Goal: Find specific page/section: Find specific page/section

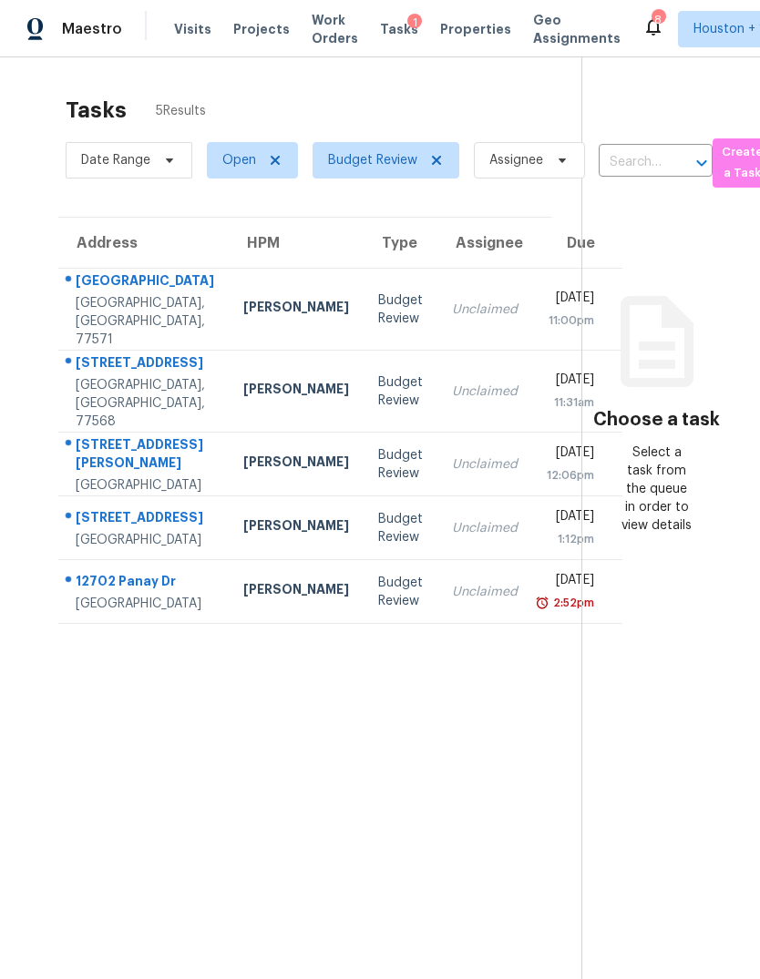
click at [123, 613] on div "Houston, TX, 77048" at bounding box center [145, 604] width 138 height 18
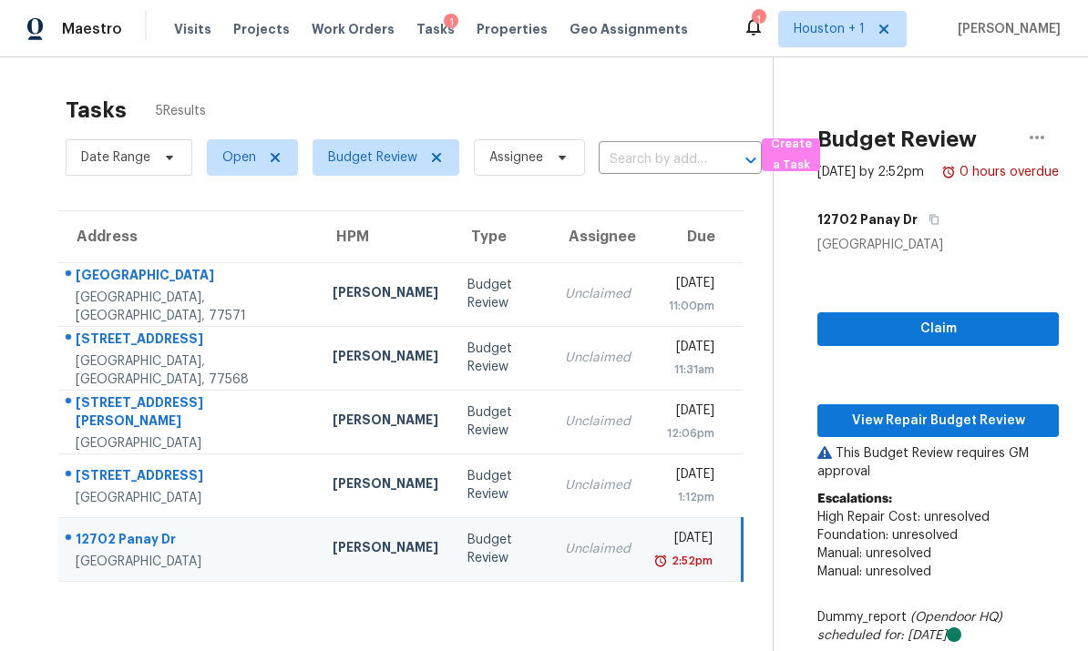
click at [102, 553] on div "Houston, TX, 77048" at bounding box center [190, 562] width 228 height 18
click at [759, 433] on span "View Repair Budget Review" at bounding box center [938, 421] width 212 height 23
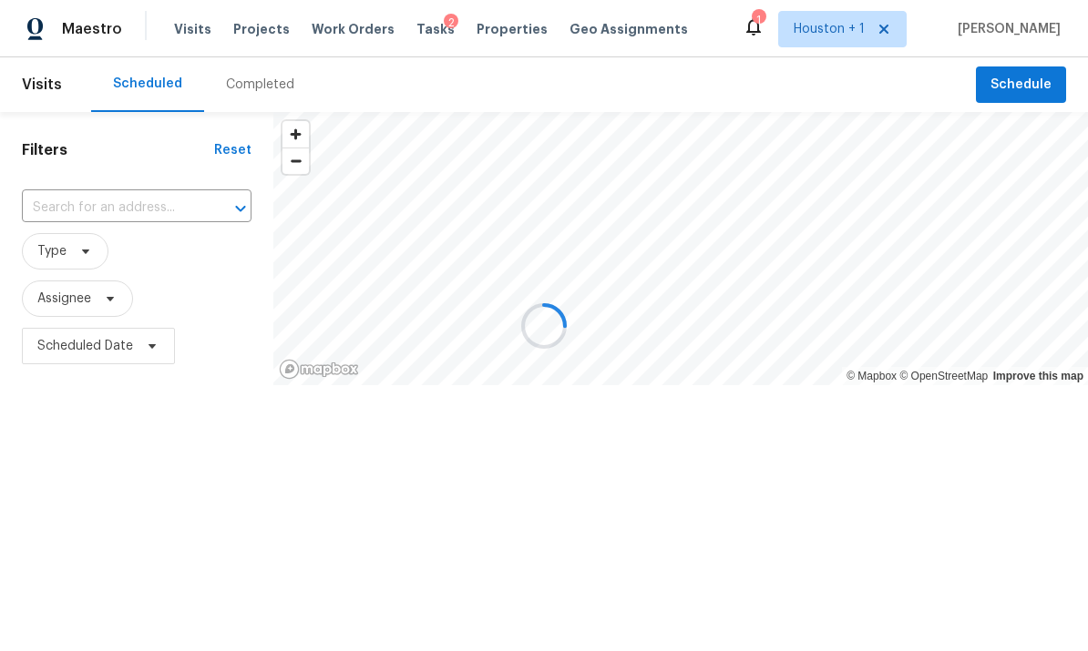
click at [276, 87] on div at bounding box center [544, 325] width 1088 height 651
click at [245, 83] on div at bounding box center [544, 325] width 1088 height 651
click at [252, 109] on div at bounding box center [544, 325] width 1088 height 651
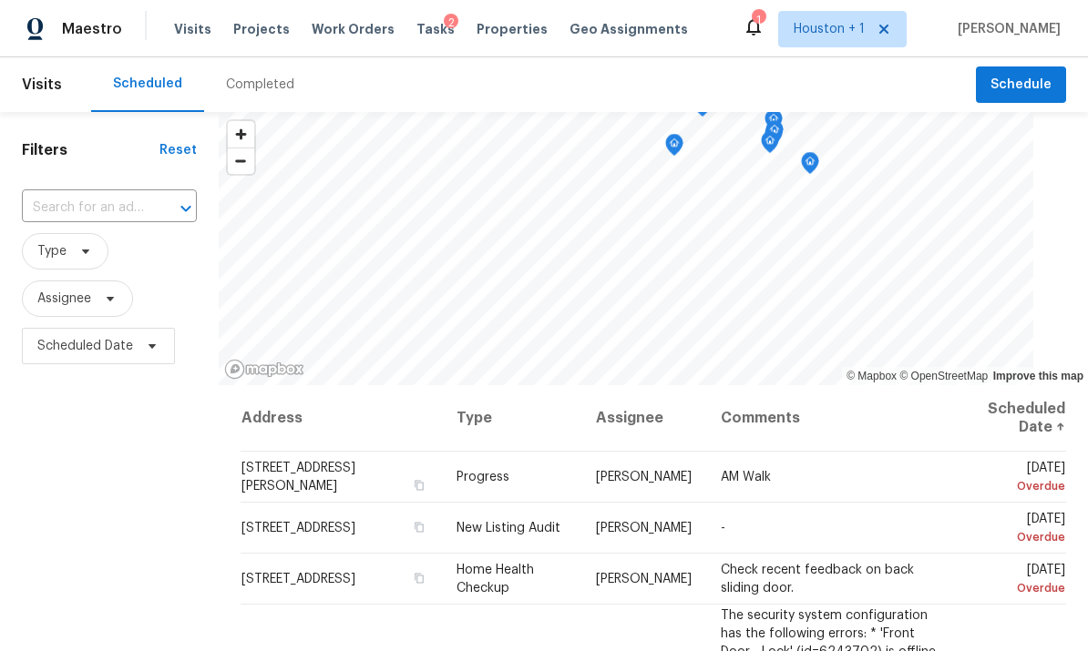
click at [242, 85] on div "Completed" at bounding box center [260, 85] width 68 height 18
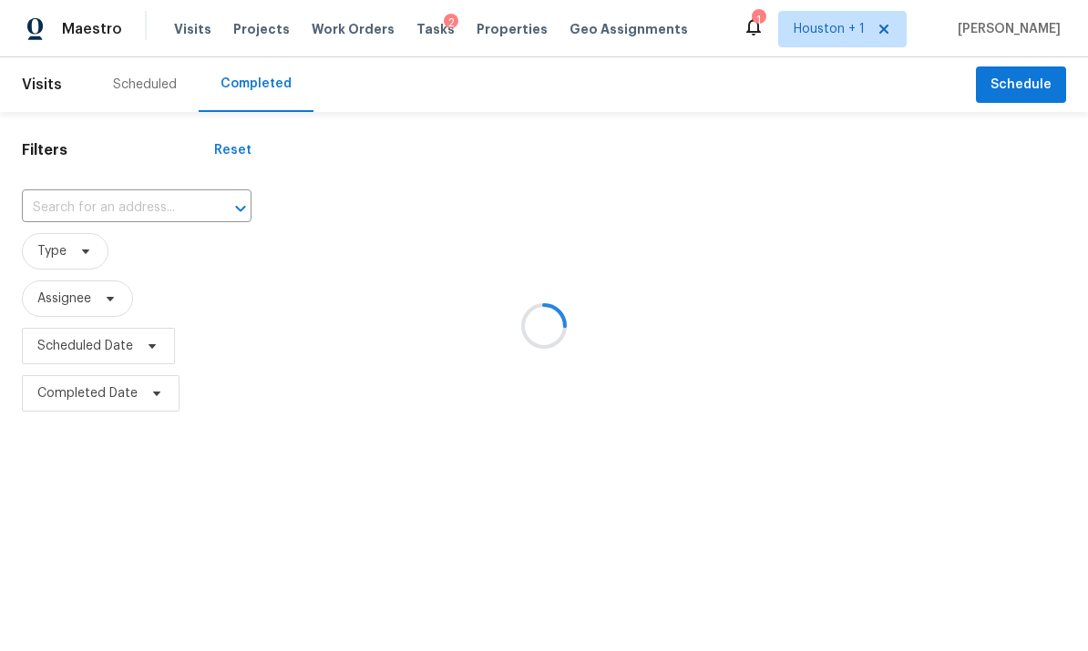
click at [77, 198] on div at bounding box center [544, 325] width 1088 height 651
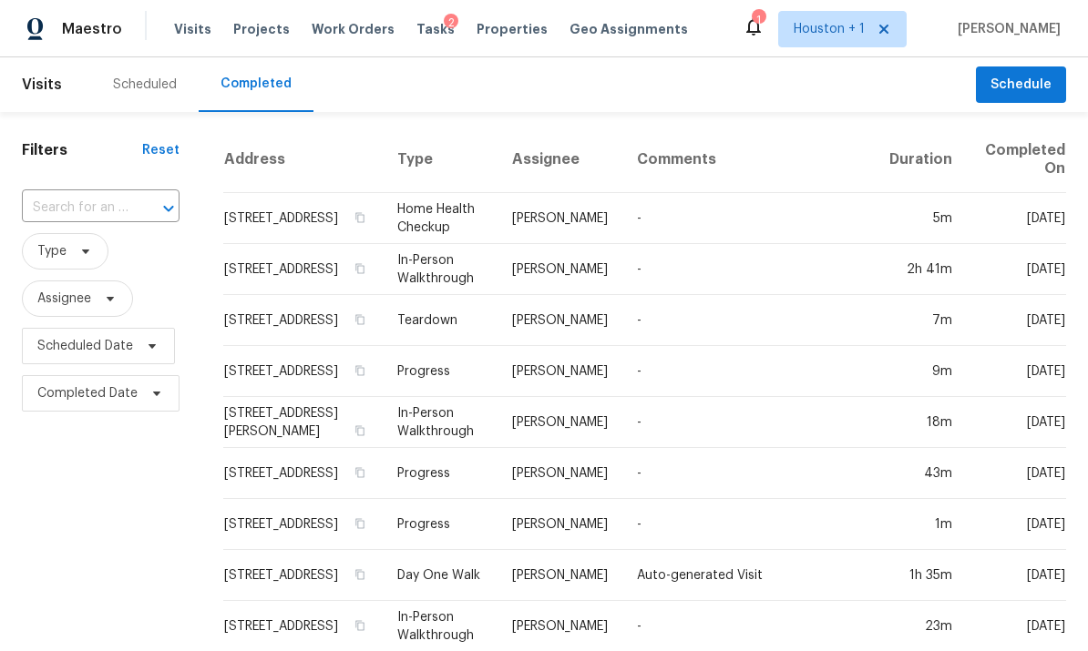
click at [68, 213] on input "text" at bounding box center [75, 208] width 107 height 28
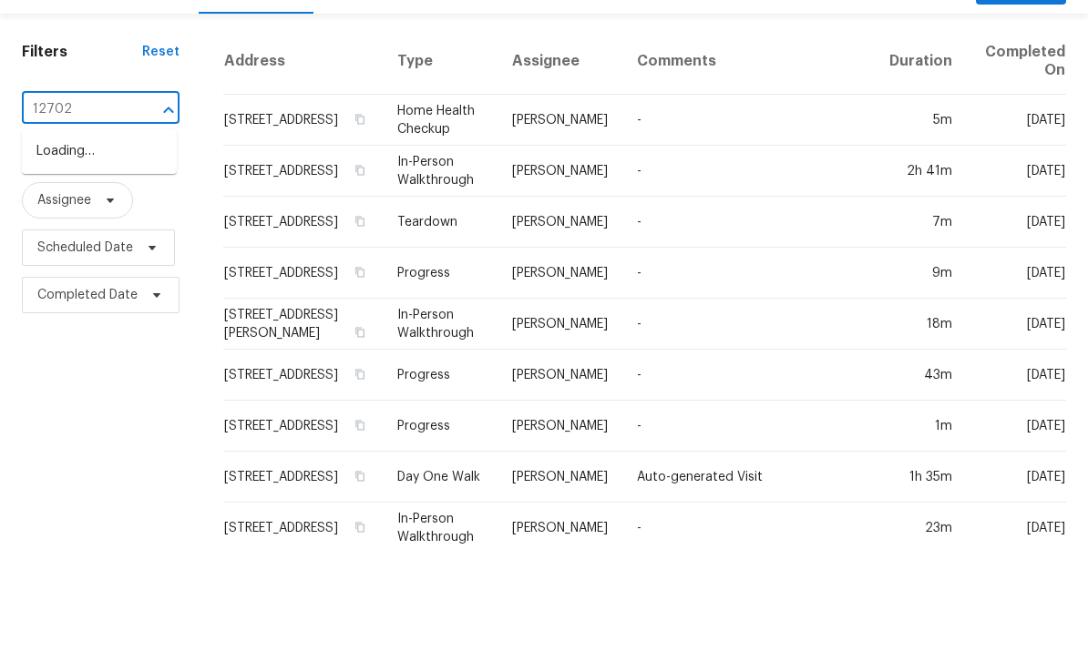
type input "12702 p"
click at [58, 235] on li "[STREET_ADDRESS]" at bounding box center [99, 250] width 155 height 30
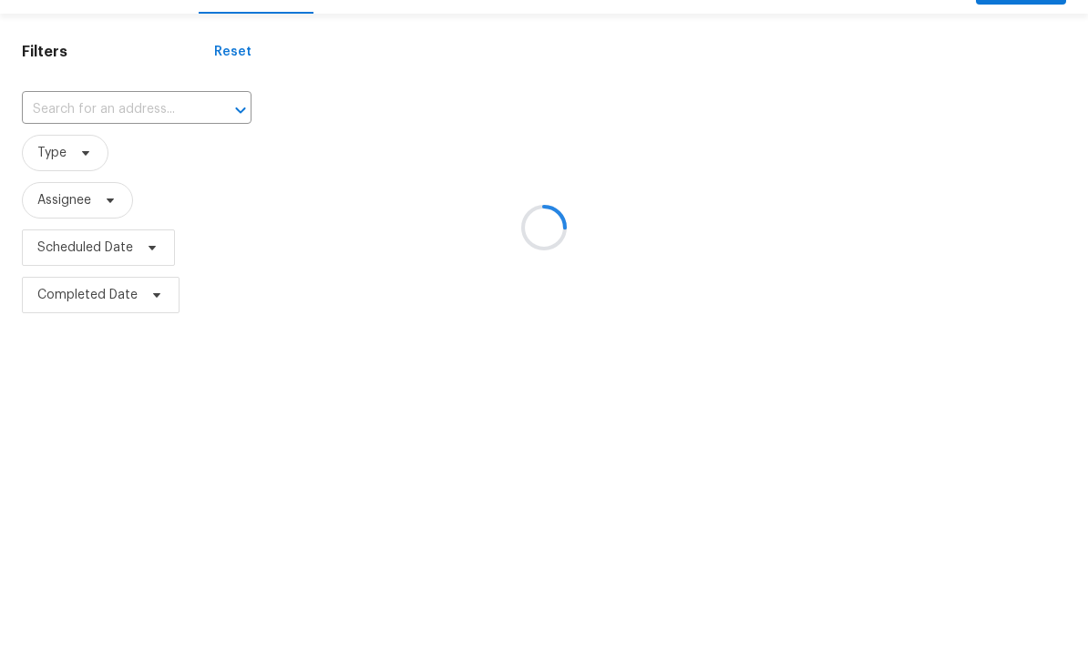
type input "[STREET_ADDRESS]"
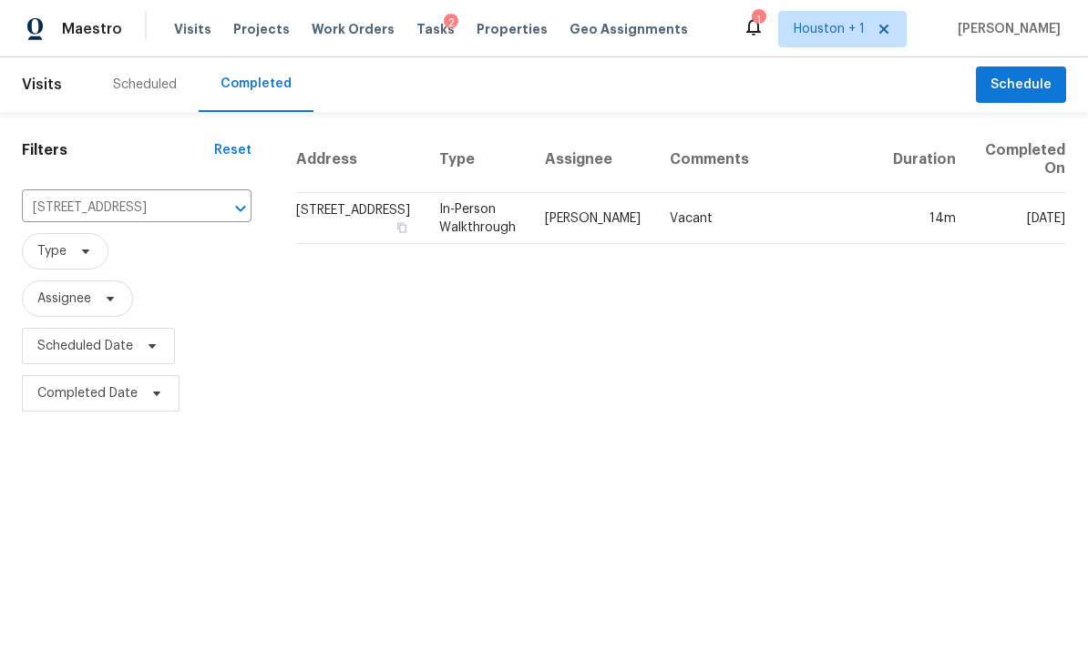
click at [934, 209] on td "14m" at bounding box center [924, 218] width 92 height 51
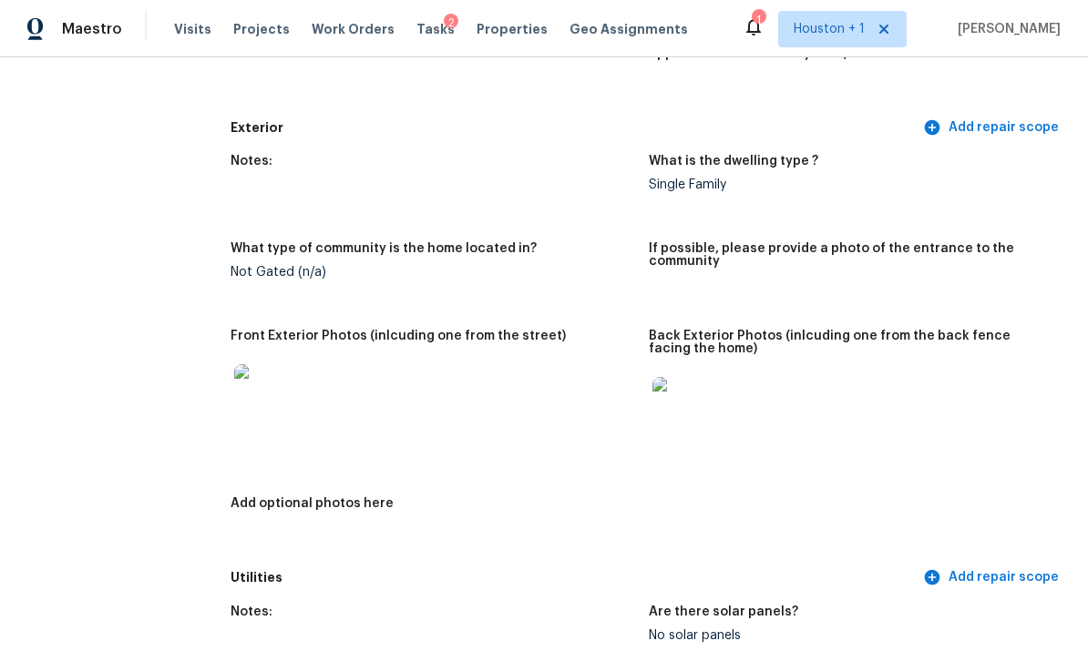
scroll to position [752, 0]
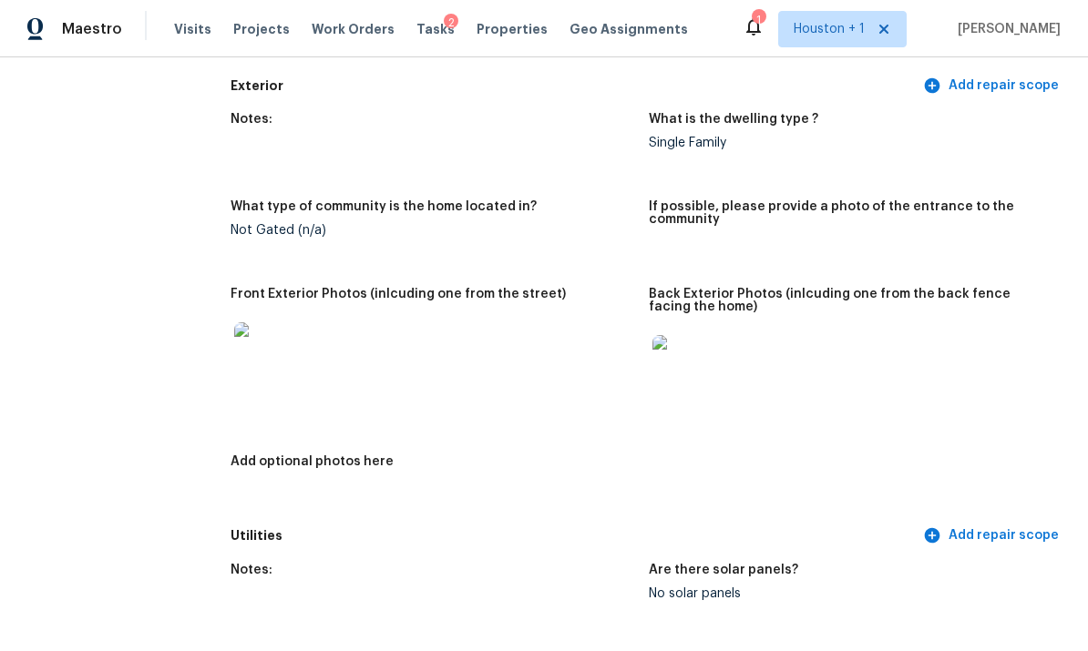
click at [264, 322] on img at bounding box center [263, 351] width 58 height 58
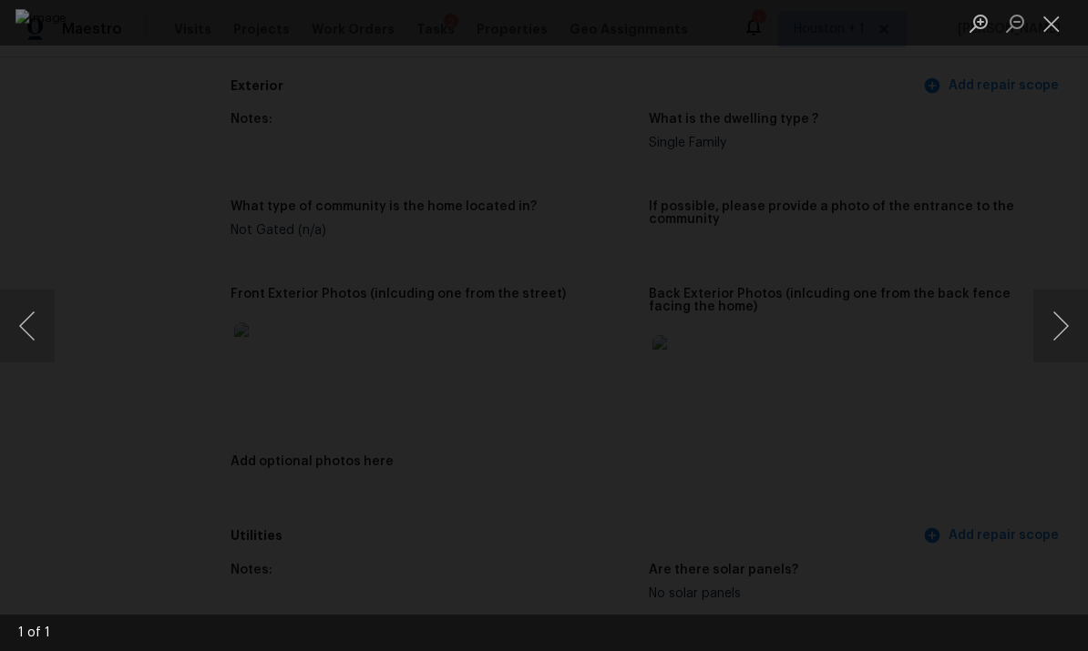
click at [1059, 317] on button "Next image" at bounding box center [1060, 326] width 55 height 73
click at [1057, 315] on button "Next image" at bounding box center [1060, 326] width 55 height 73
click at [1061, 169] on div "Lightbox" at bounding box center [544, 325] width 1088 height 651
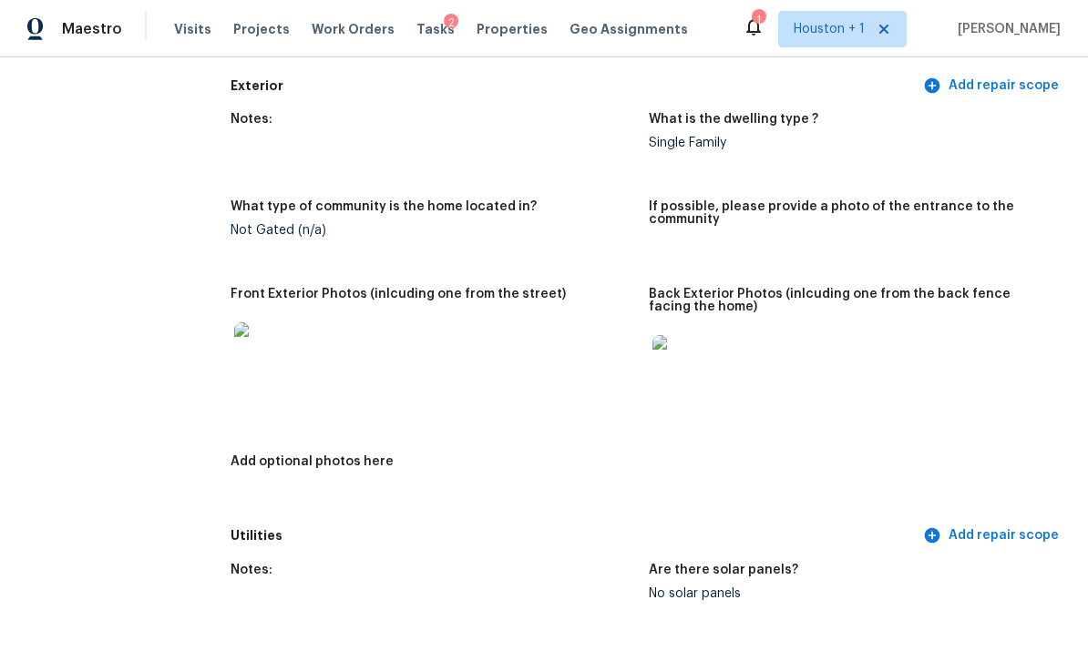
click at [701, 335] on img at bounding box center [681, 364] width 58 height 58
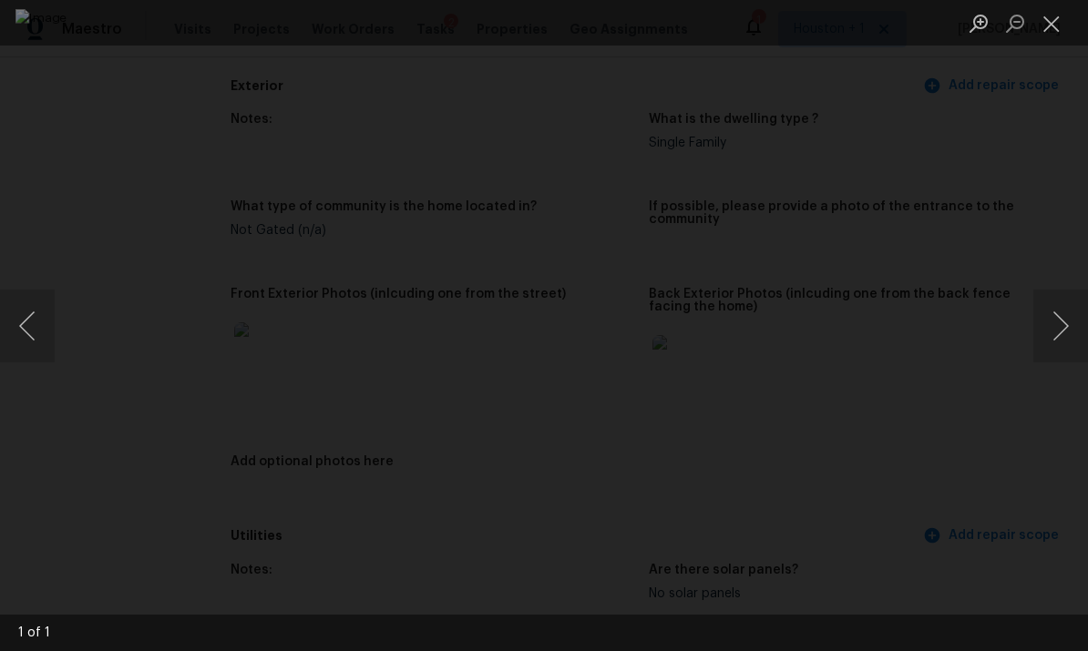
click at [1041, 34] on button "Close lightbox" at bounding box center [1051, 23] width 36 height 32
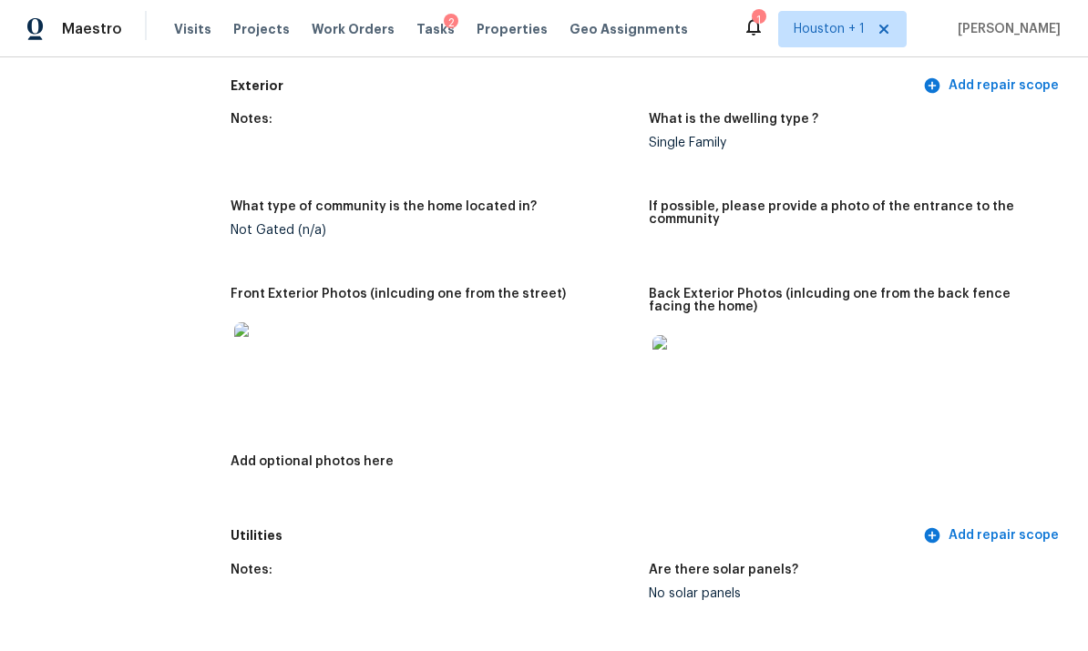
click at [275, 322] on img at bounding box center [263, 351] width 58 height 58
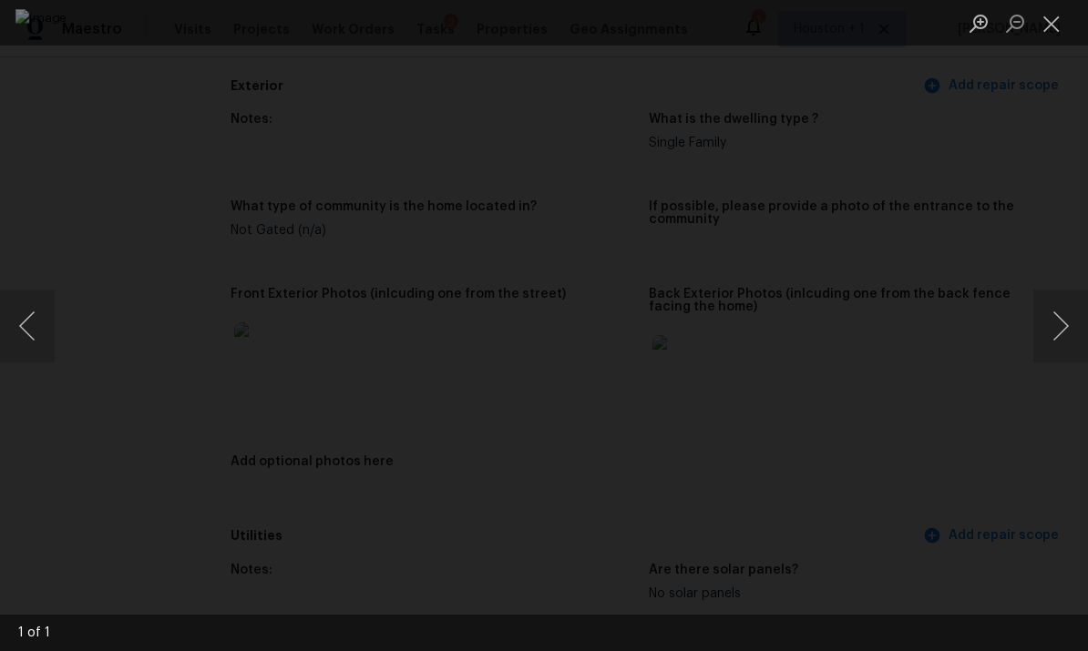
click at [1043, 274] on div "Lightbox" at bounding box center [544, 325] width 1088 height 651
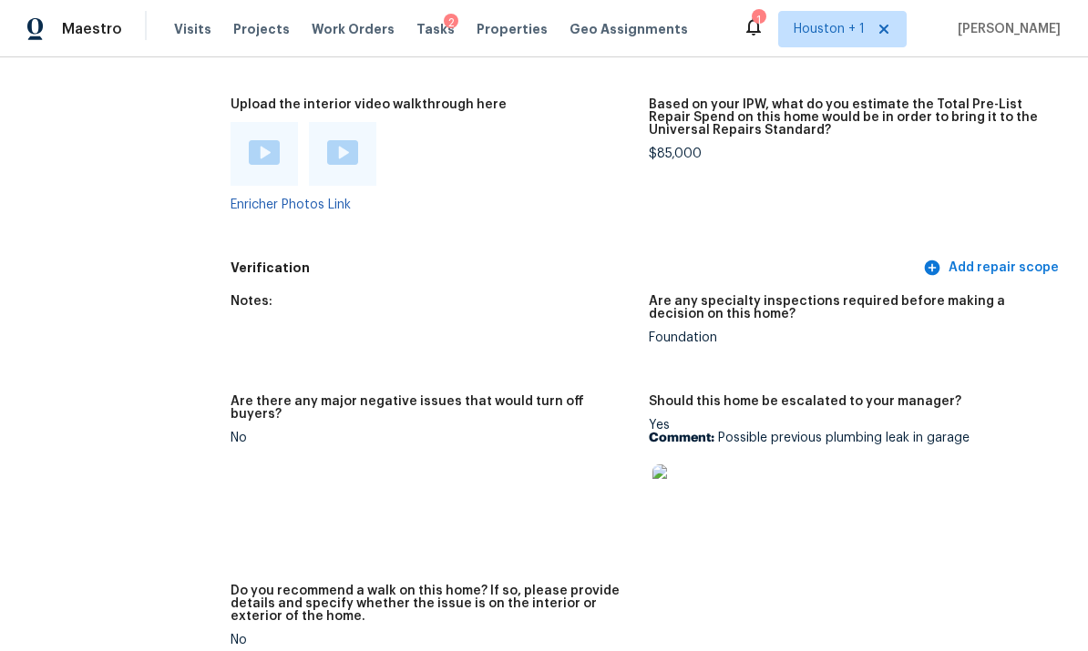
scroll to position [3645, 0]
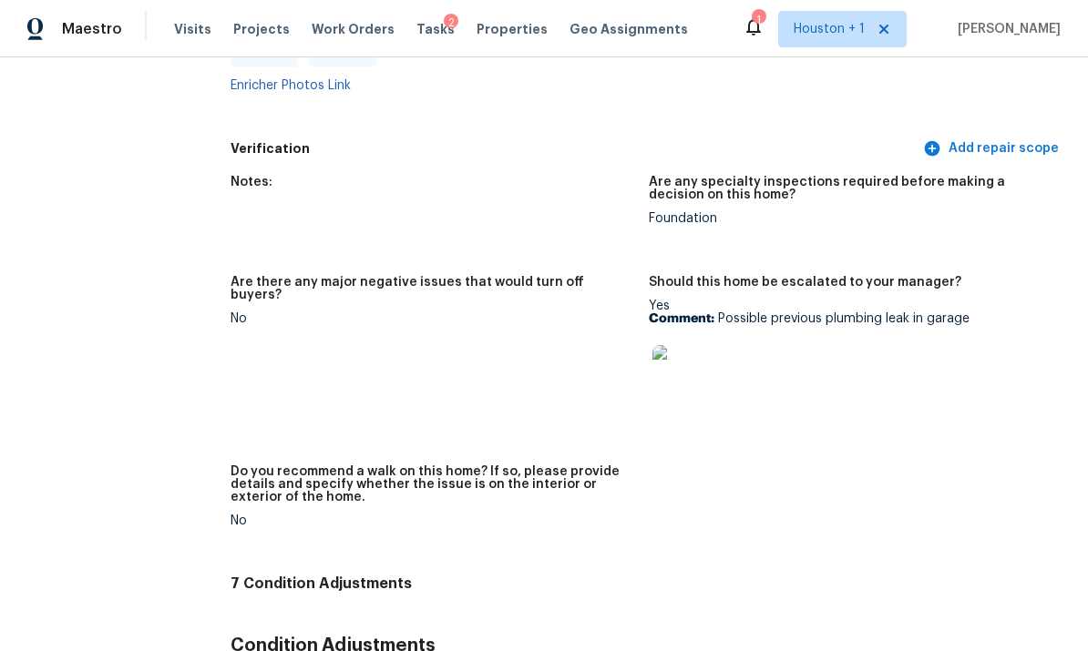
click at [696, 345] on img at bounding box center [681, 374] width 58 height 58
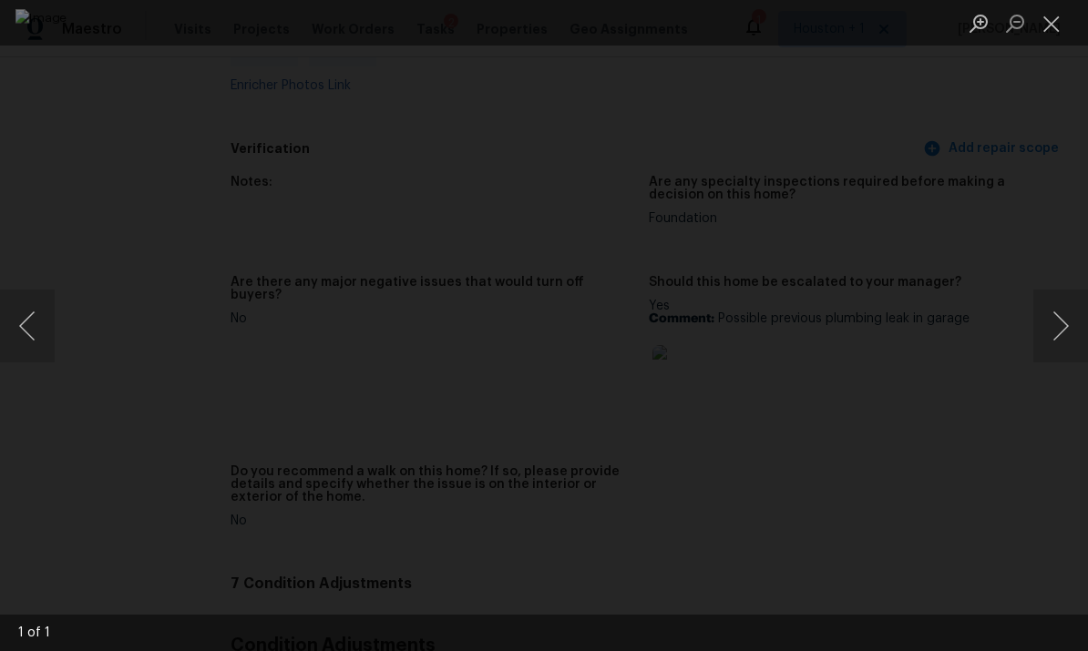
click at [1063, 195] on div "Lightbox" at bounding box center [544, 325] width 1088 height 651
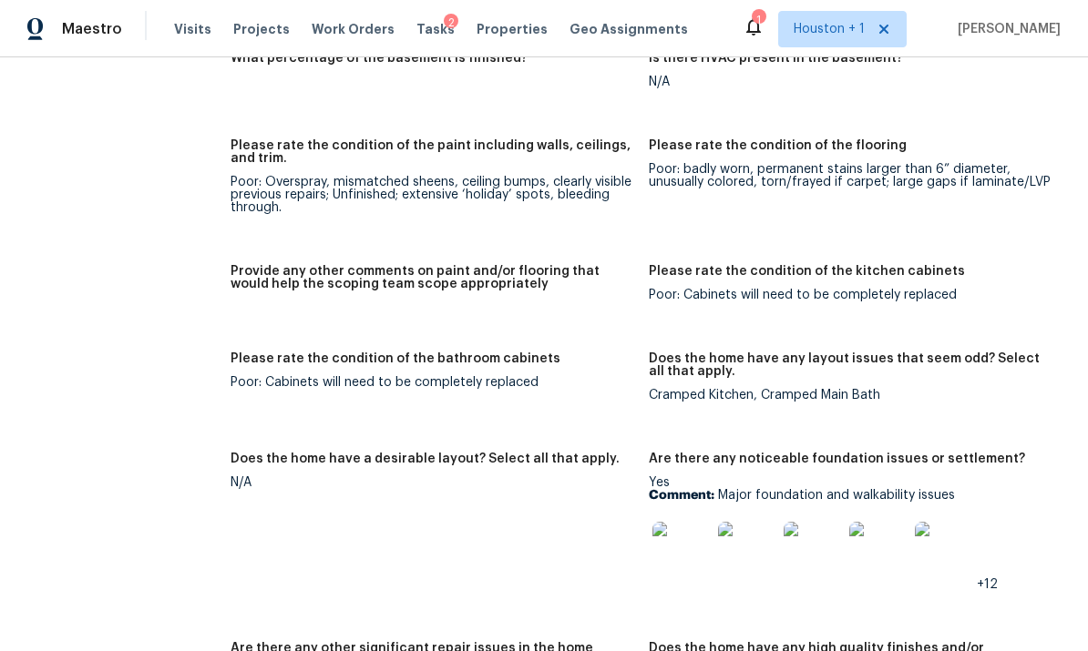
scroll to position [2554, 0]
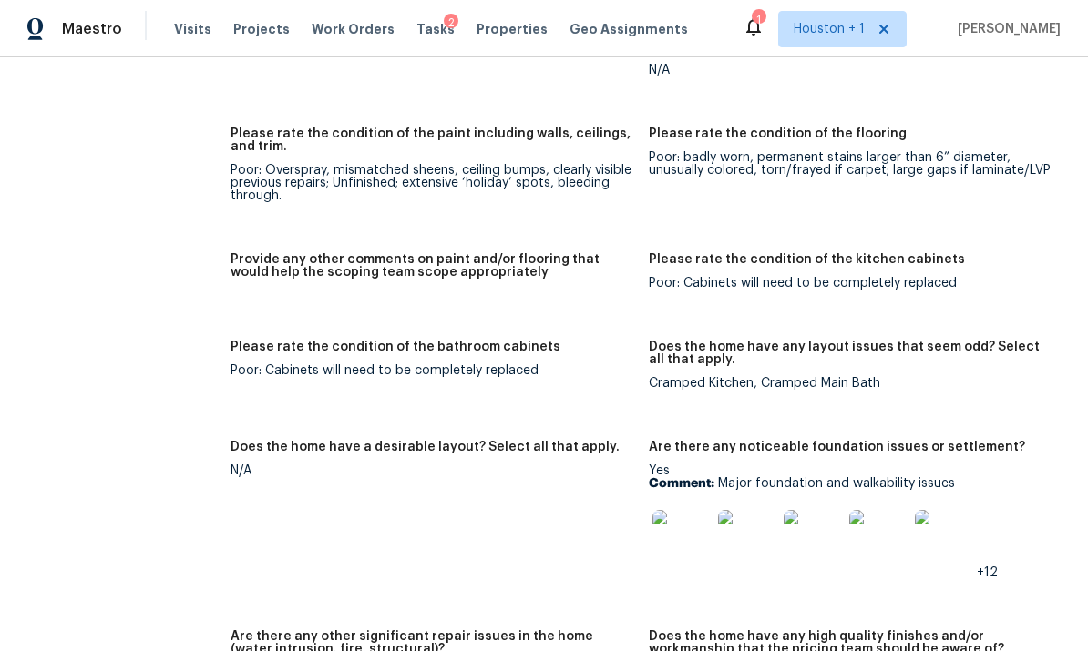
click at [704, 510] on img at bounding box center [681, 539] width 58 height 58
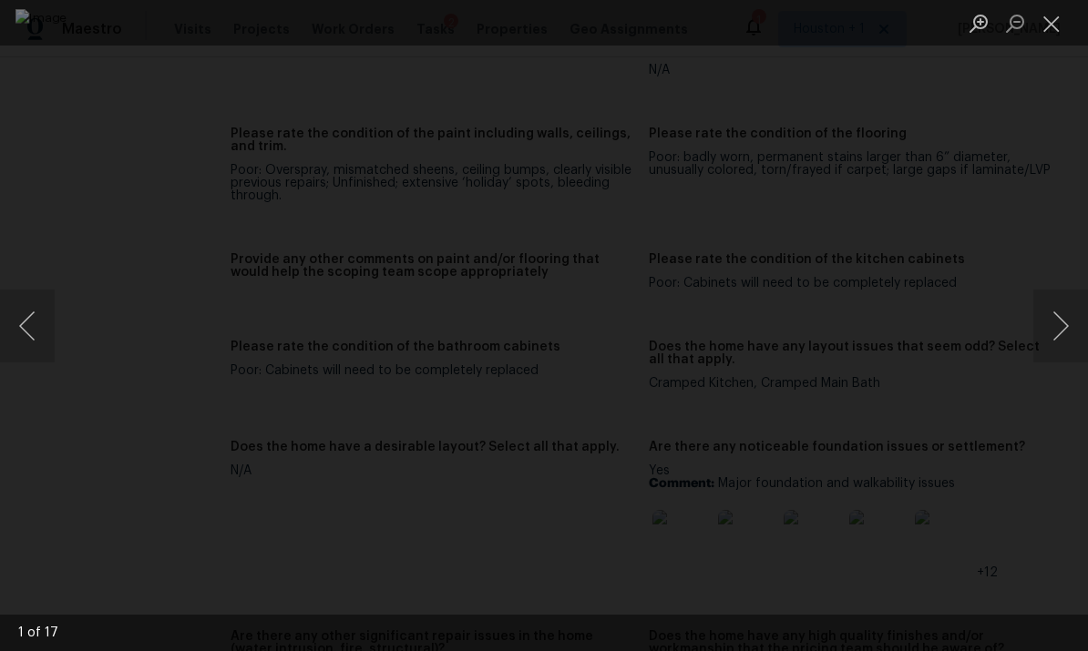
click at [1053, 337] on button "Next image" at bounding box center [1060, 326] width 55 height 73
click at [1055, 349] on button "Next image" at bounding box center [1060, 326] width 55 height 73
click at [1052, 346] on button "Next image" at bounding box center [1060, 326] width 55 height 73
click at [1055, 355] on button "Next image" at bounding box center [1060, 326] width 55 height 73
click at [1056, 354] on button "Next image" at bounding box center [1060, 326] width 55 height 73
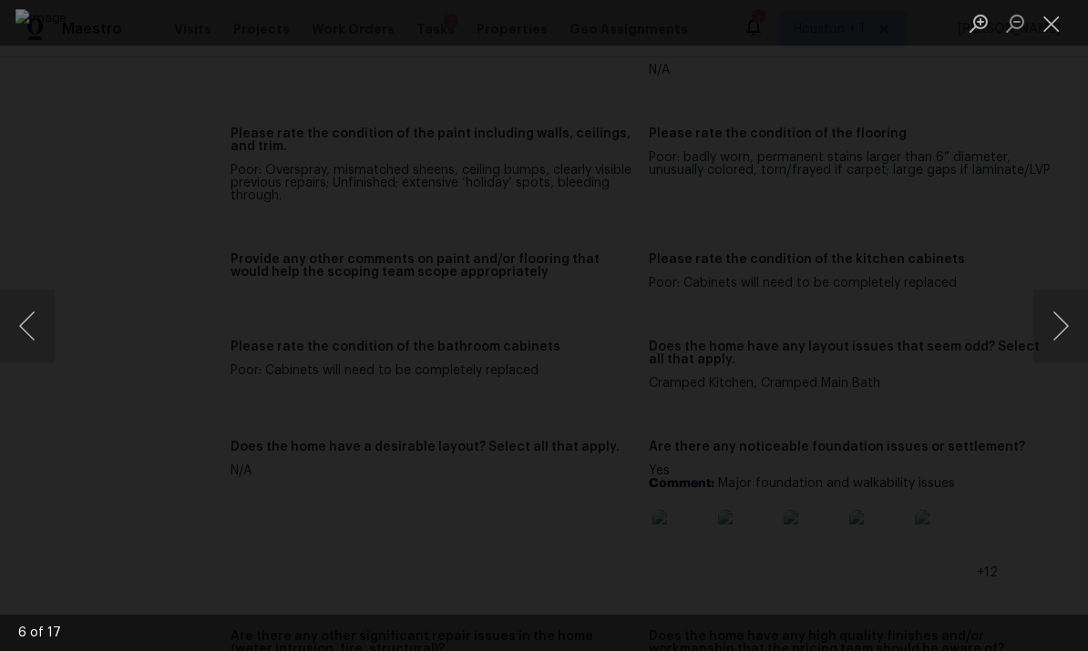
click at [1058, 364] on div "Lightbox" at bounding box center [544, 325] width 1088 height 651
click at [1053, 358] on button "Next image" at bounding box center [1060, 326] width 55 height 73
click at [1052, 339] on button "Next image" at bounding box center [1060, 326] width 55 height 73
click at [1053, 347] on button "Next image" at bounding box center [1060, 326] width 55 height 73
click at [1051, 353] on button "Next image" at bounding box center [1060, 326] width 55 height 73
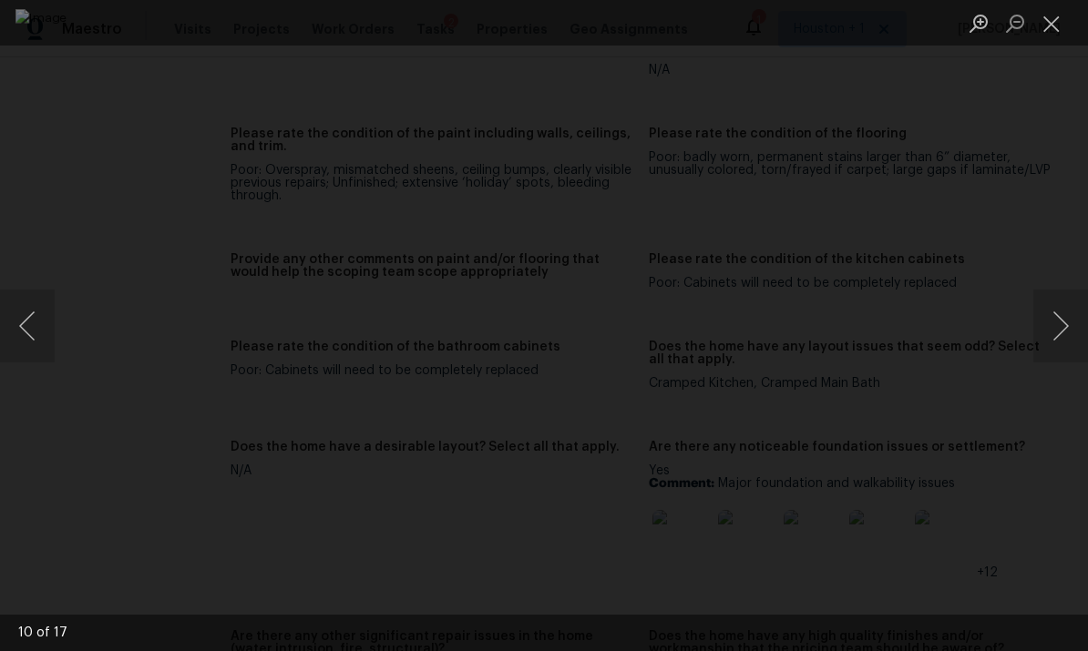
click at [1052, 354] on button "Next image" at bounding box center [1060, 326] width 55 height 73
click at [1050, 353] on button "Next image" at bounding box center [1060, 326] width 55 height 73
click at [1052, 353] on button "Next image" at bounding box center [1060, 326] width 55 height 73
click at [1051, 354] on button "Next image" at bounding box center [1060, 326] width 55 height 73
click at [1044, 38] on button "Close lightbox" at bounding box center [1051, 23] width 36 height 32
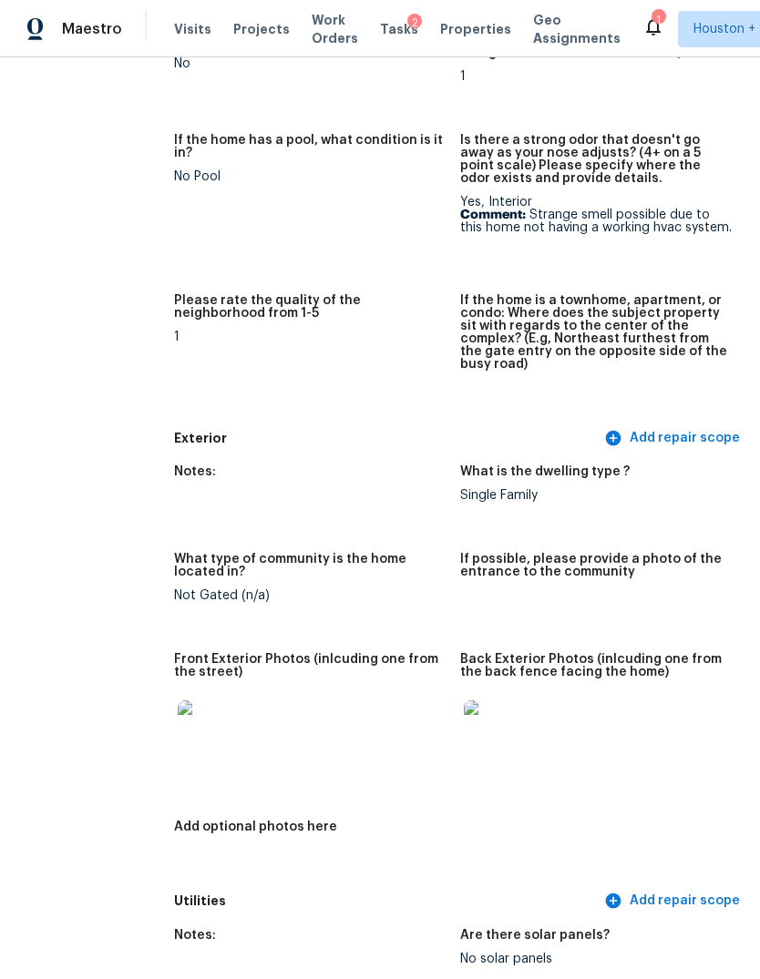
scroll to position [561, 48]
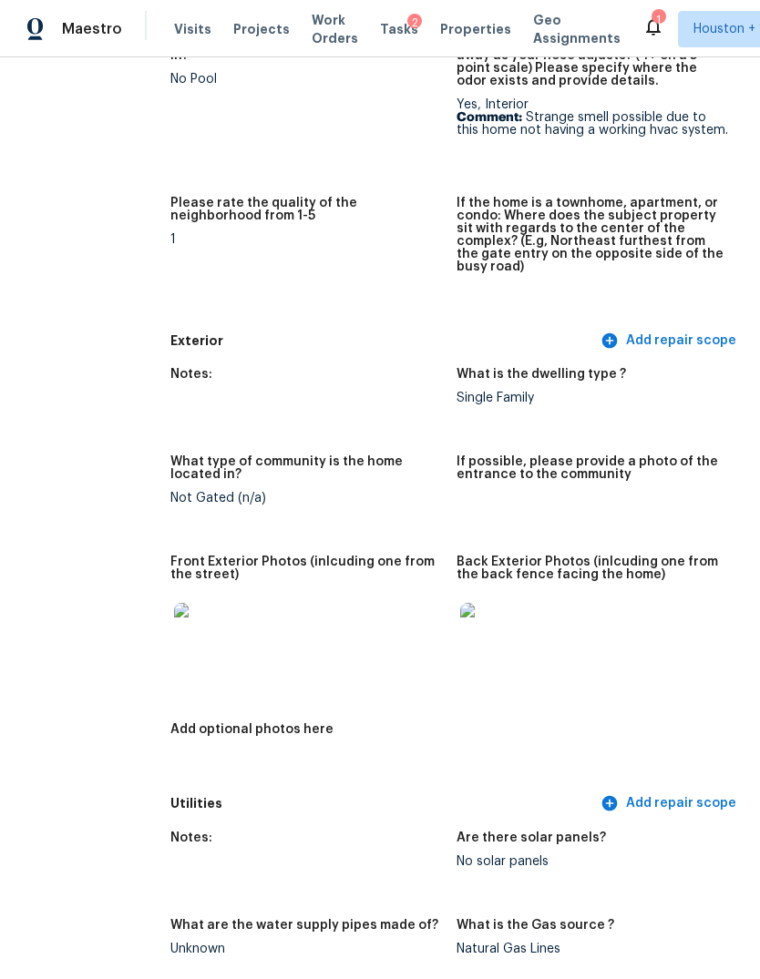
click at [174, 639] on img at bounding box center [203, 632] width 58 height 58
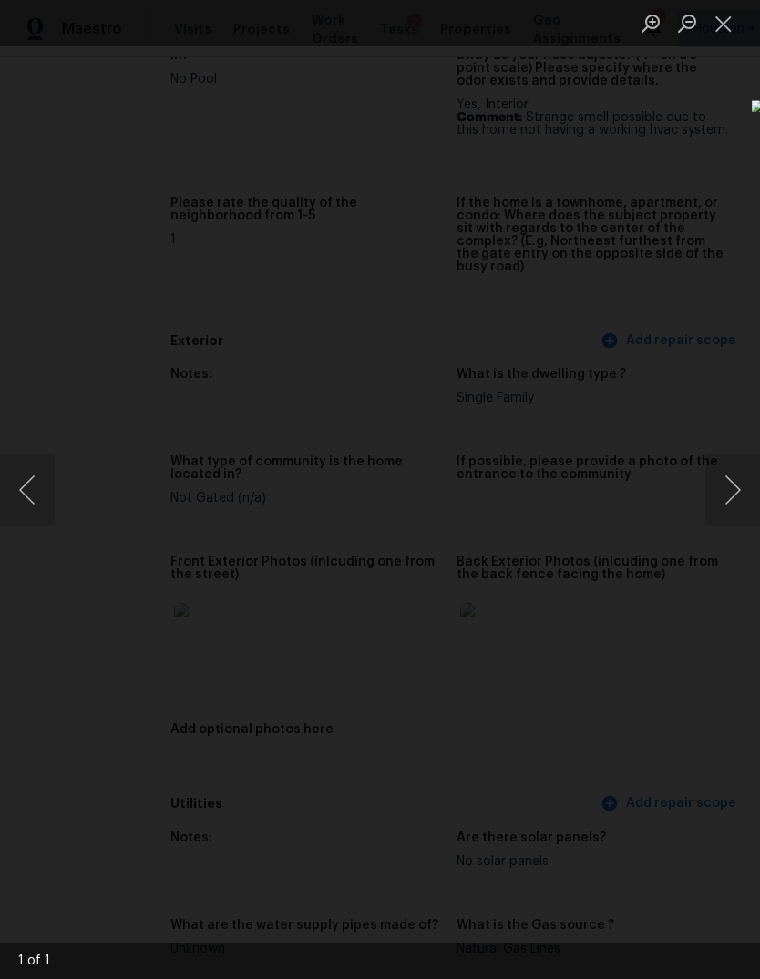
click at [671, 476] on img "Lightbox" at bounding box center [305, 169] width 2674 height 3447
click at [133, 619] on img "Lightbox" at bounding box center [290, 491] width 611 height 788
